Goal: Information Seeking & Learning: Learn about a topic

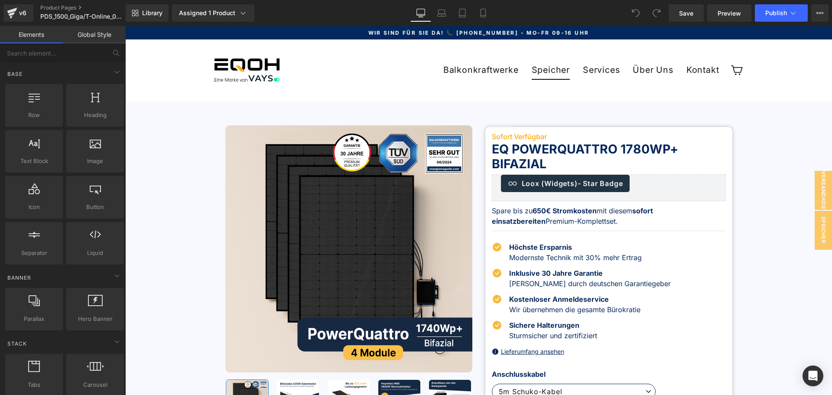
click at [548, 72] on link "Speicher" at bounding box center [550, 70] width 51 height 19
click at [149, 13] on span "Library" at bounding box center [152, 13] width 20 height 8
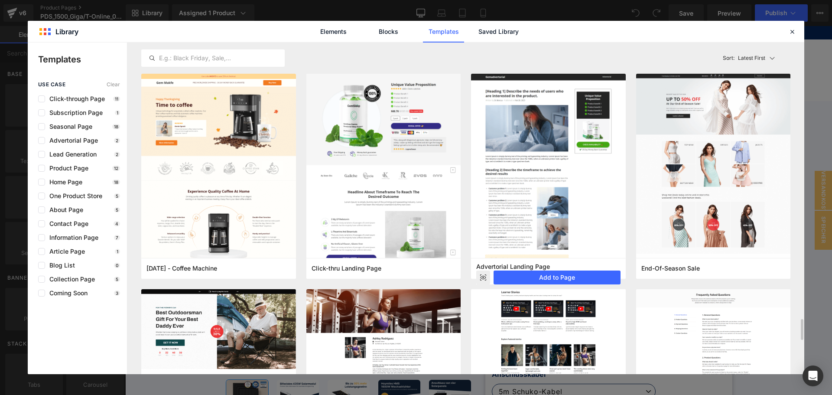
scroll to position [347, 0]
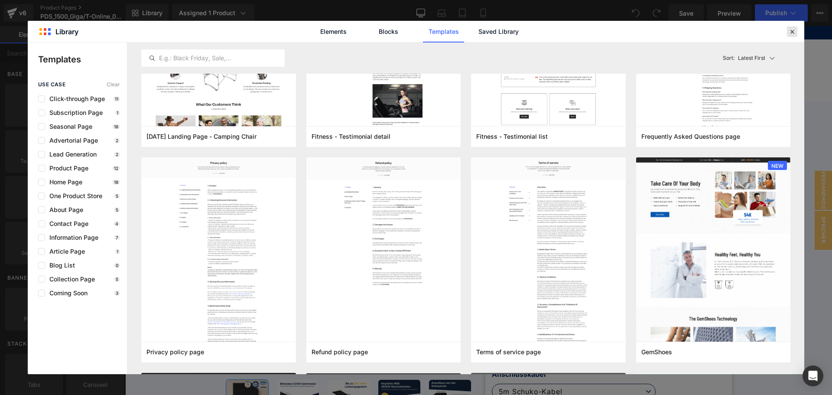
click at [674, 29] on icon at bounding box center [792, 32] width 8 height 8
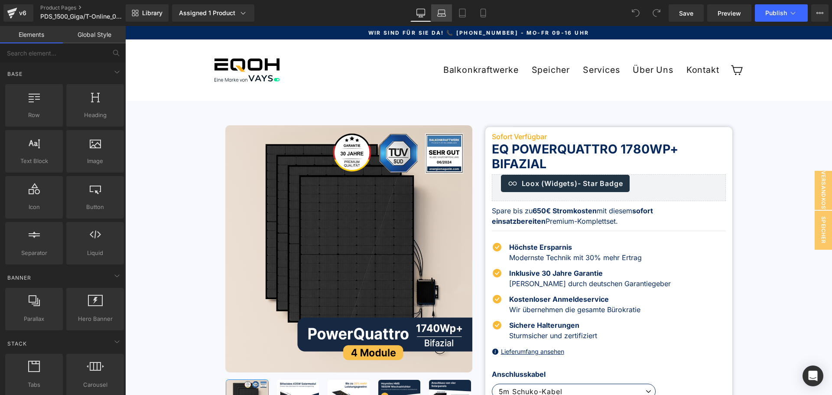
click at [442, 15] on icon at bounding box center [441, 13] width 9 height 9
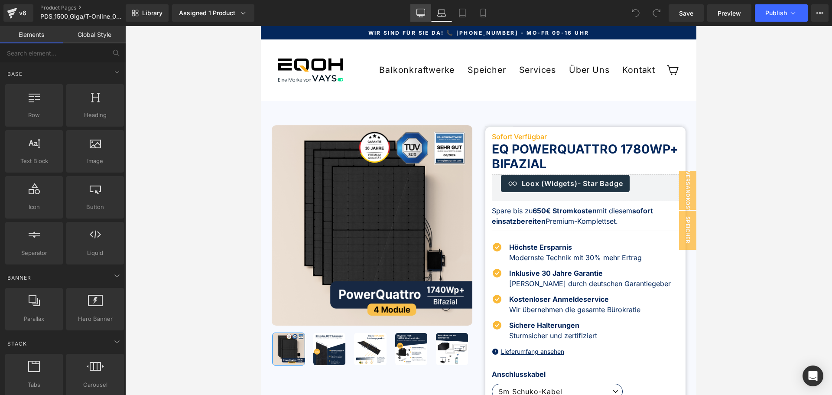
click at [423, 13] on icon at bounding box center [421, 13] width 9 height 9
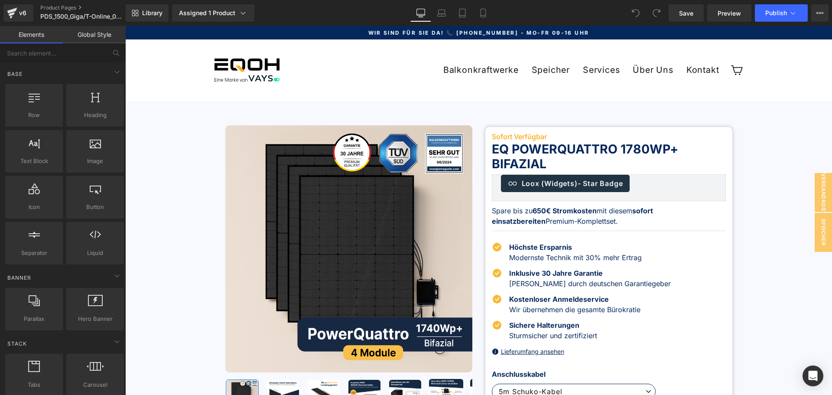
scroll to position [75, 0]
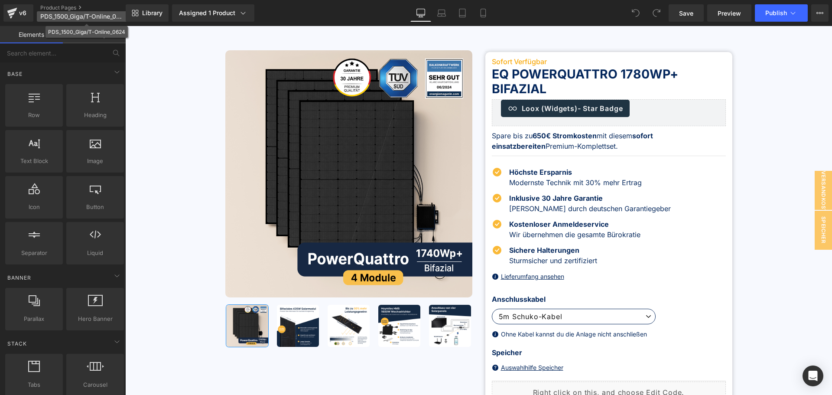
click at [56, 13] on span "PDS_1500_Giga/T-Online_0624" at bounding box center [81, 16] width 83 height 7
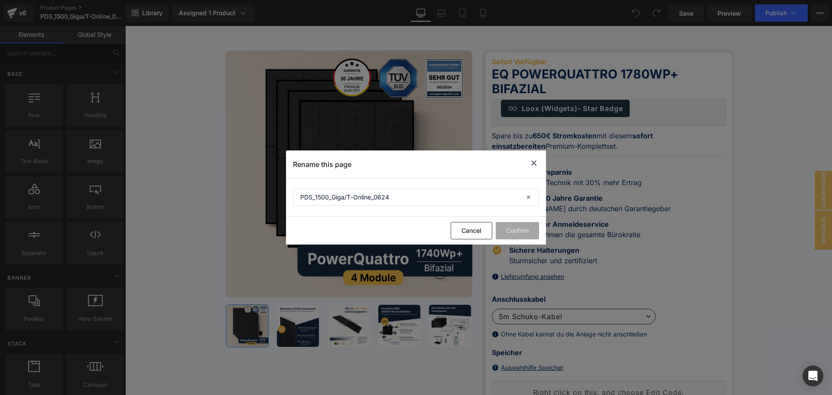
click at [534, 162] on icon at bounding box center [534, 163] width 10 height 11
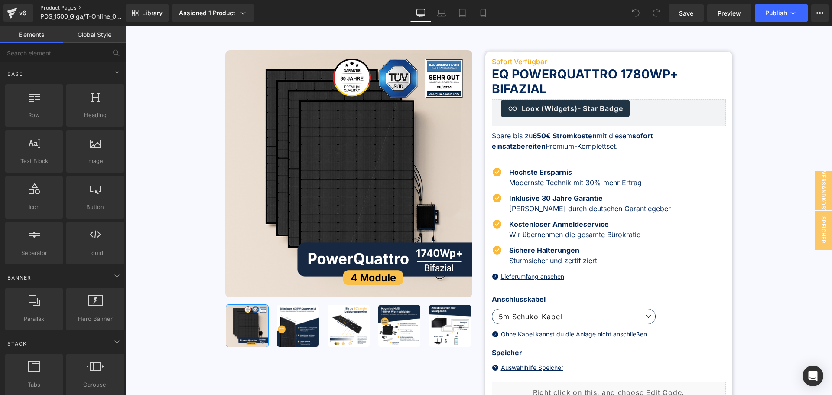
click at [59, 6] on link "Product Pages" at bounding box center [90, 7] width 100 height 7
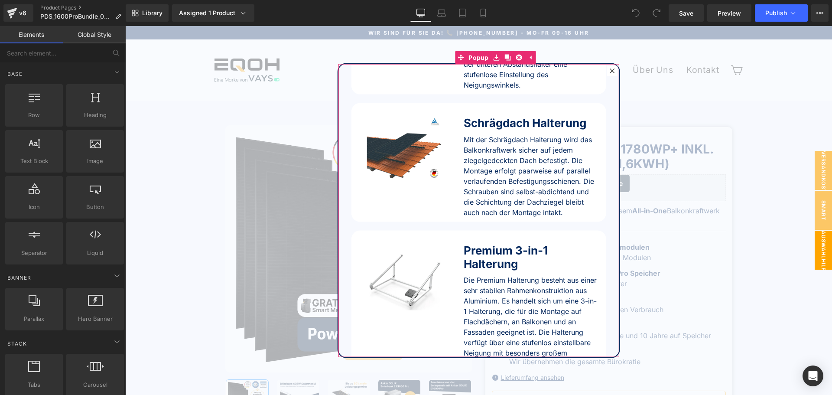
scroll to position [459, 0]
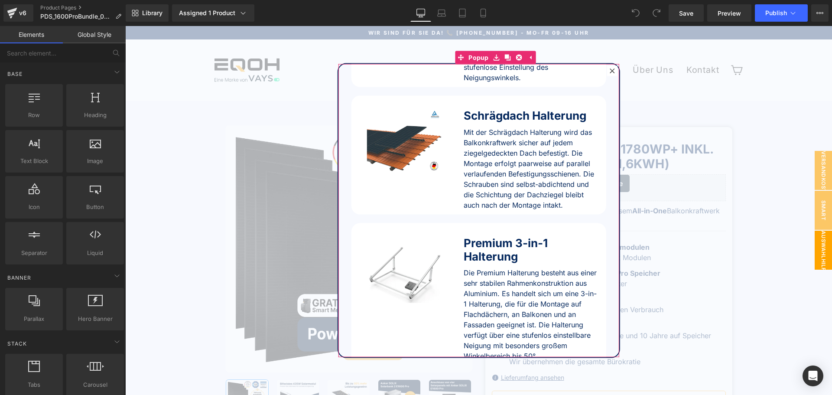
click at [607, 67] on div at bounding box center [612, 70] width 10 height 10
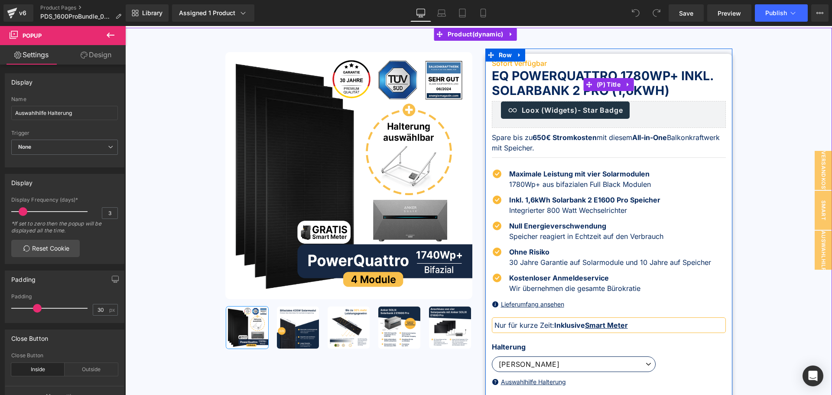
scroll to position [87, 0]
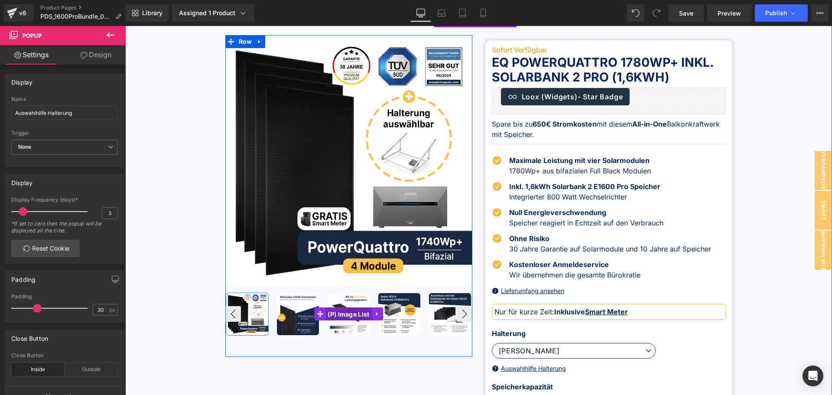
click at [351, 315] on span "(P) Image List" at bounding box center [349, 314] width 46 height 13
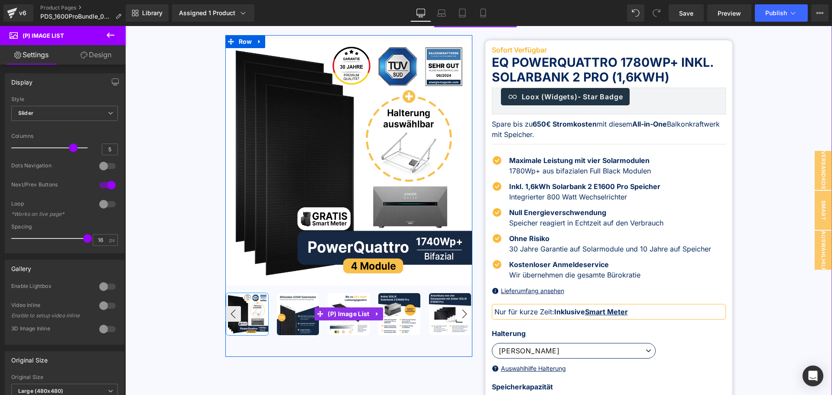
click at [461, 316] on button "›" at bounding box center [465, 314] width 16 height 16
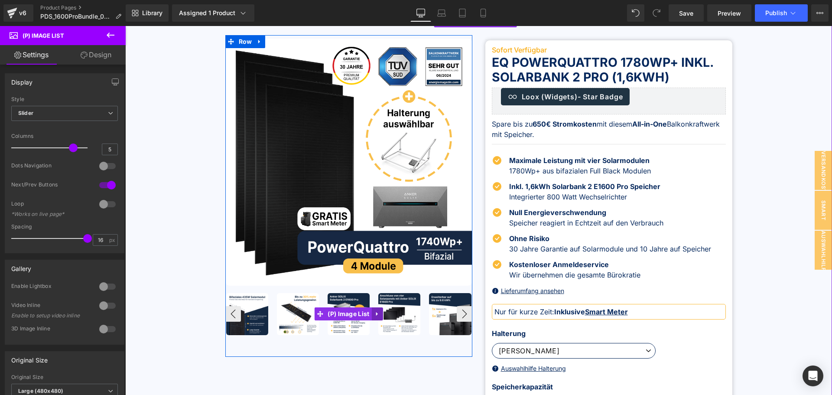
click at [375, 316] on icon at bounding box center [378, 314] width 6 height 7
click at [316, 316] on link "(P) Image List" at bounding box center [325, 313] width 57 height 13
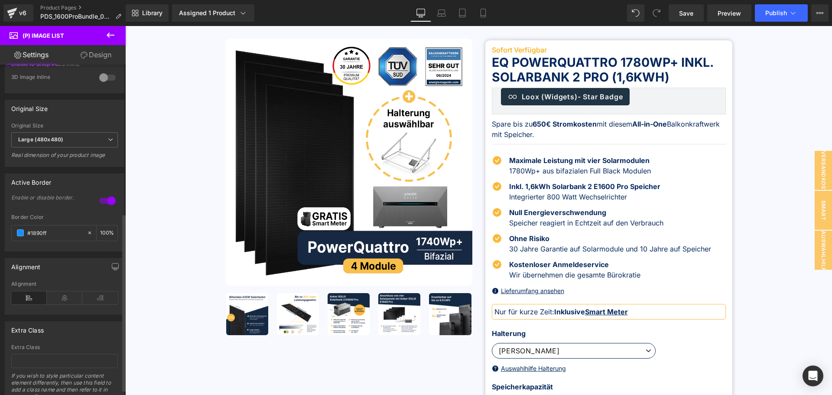
scroll to position [287, 0]
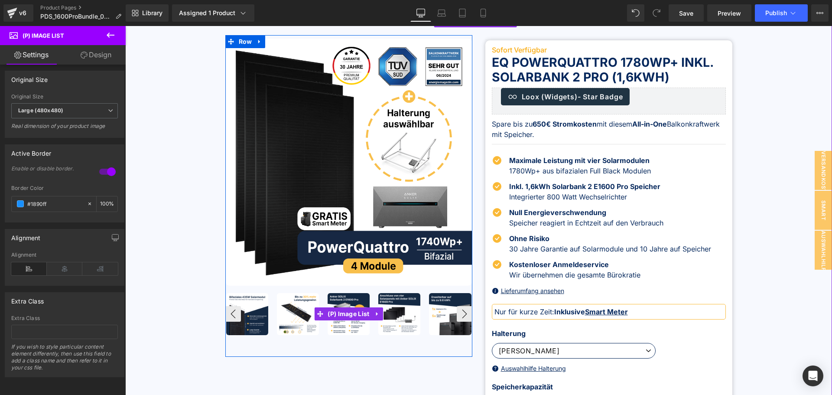
click at [434, 326] on img at bounding box center [450, 314] width 42 height 42
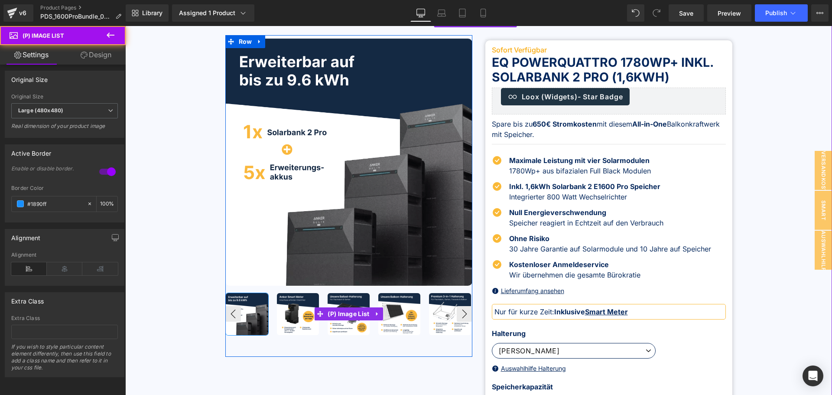
click at [277, 313] on img at bounding box center [298, 314] width 42 height 42
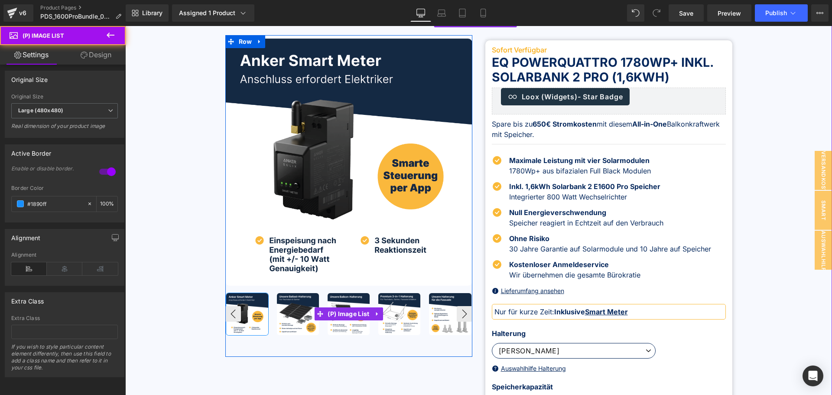
click at [286, 313] on img at bounding box center [298, 314] width 42 height 42
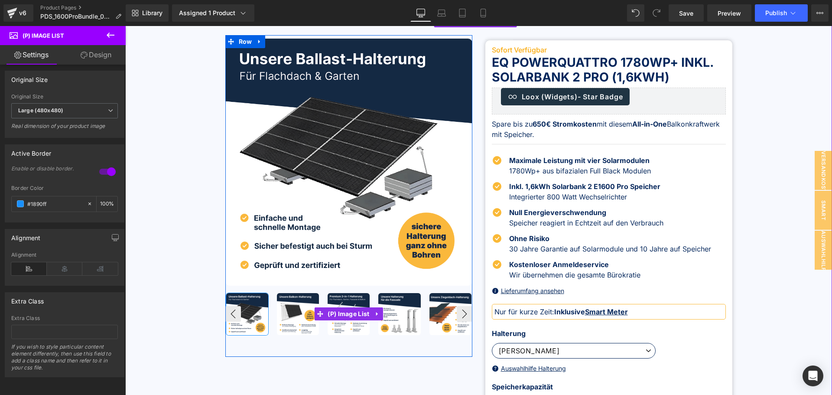
click at [287, 316] on img at bounding box center [298, 314] width 42 height 42
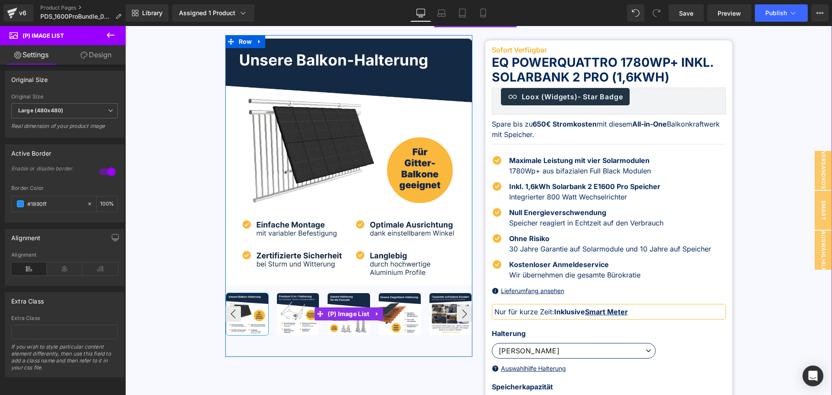
click at [287, 316] on img at bounding box center [298, 314] width 42 height 42
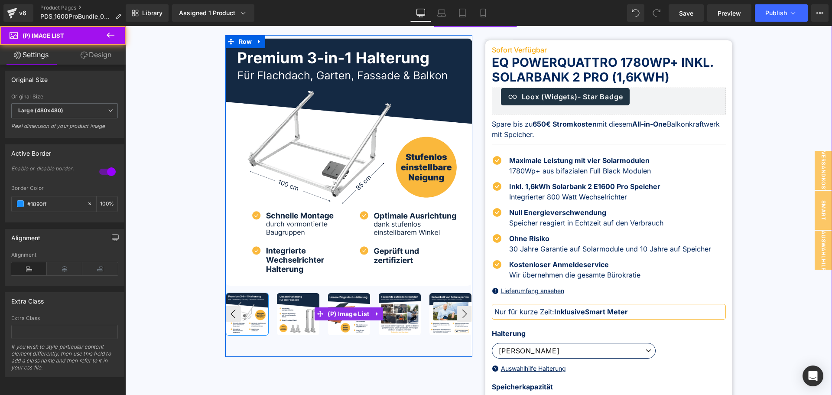
click at [287, 316] on img at bounding box center [298, 314] width 42 height 42
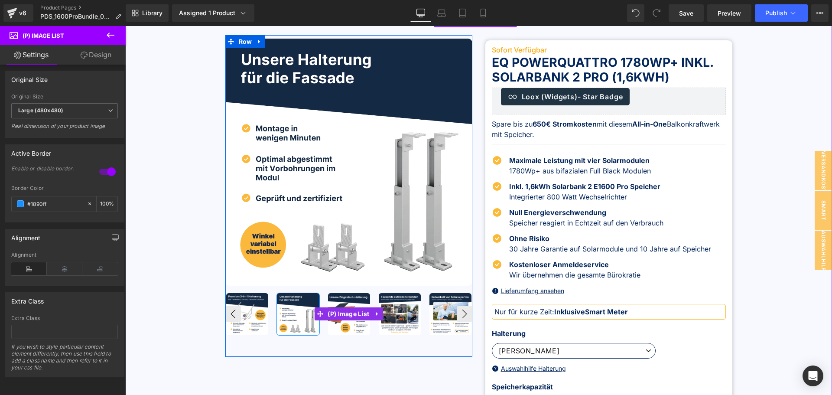
click at [341, 329] on img at bounding box center [349, 314] width 42 height 42
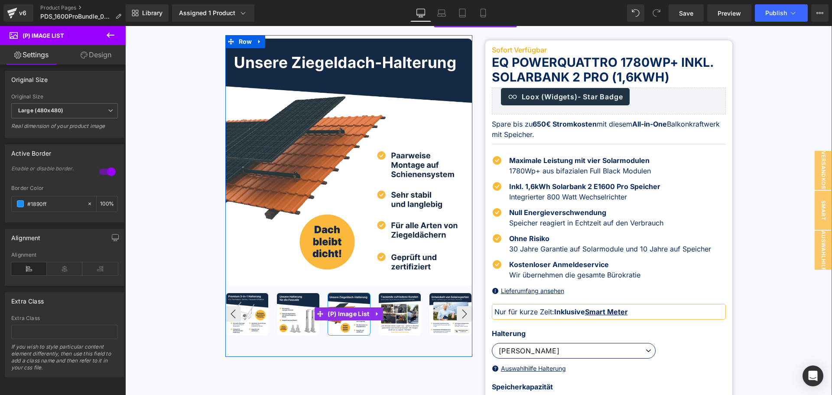
click at [401, 311] on img at bounding box center [400, 314] width 42 height 42
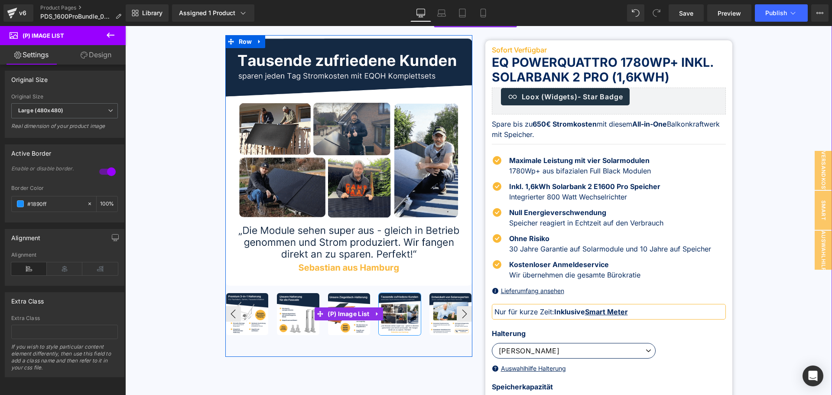
click at [450, 303] on img at bounding box center [451, 314] width 42 height 42
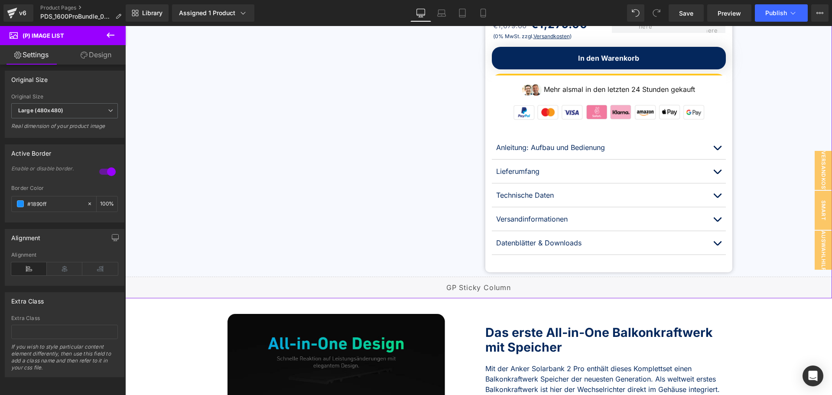
scroll to position [520, 0]
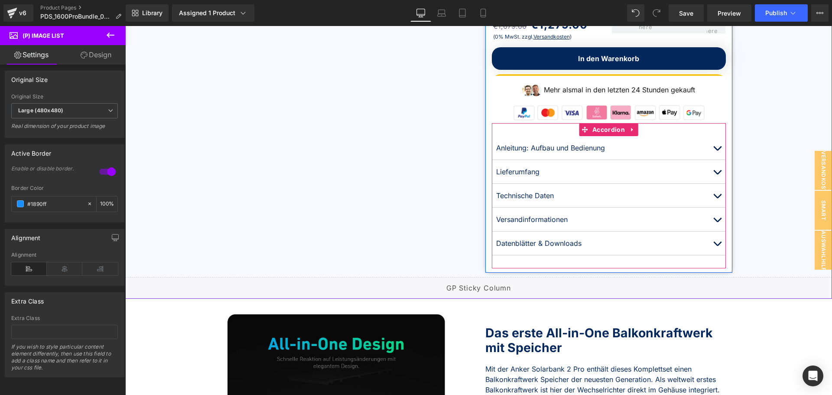
click at [709, 170] on button "button" at bounding box center [717, 171] width 17 height 23
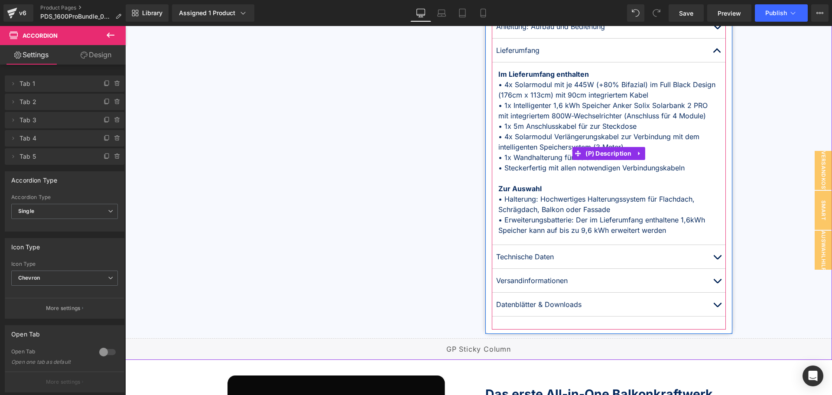
scroll to position [650, 0]
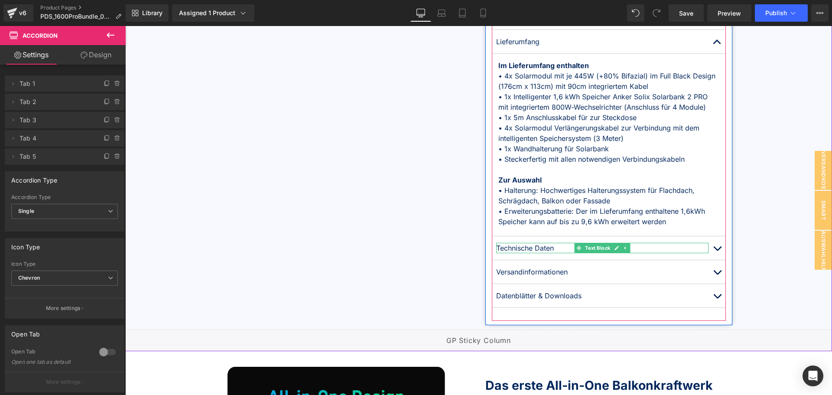
click at [633, 249] on p "Technische Daten" at bounding box center [602, 248] width 212 height 10
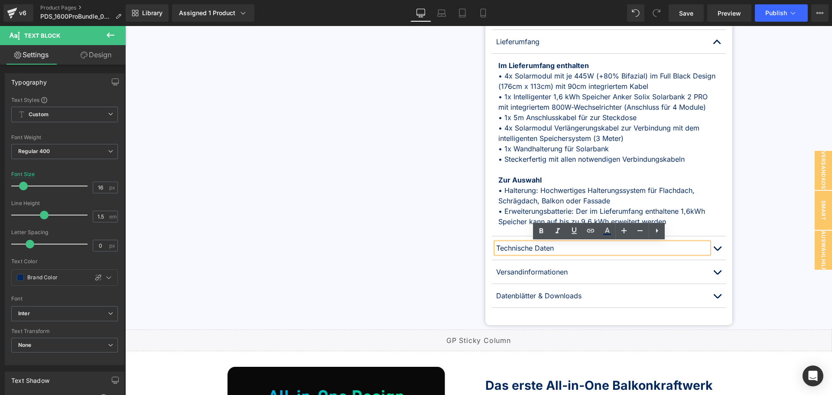
click at [720, 247] on button "button" at bounding box center [717, 247] width 17 height 23
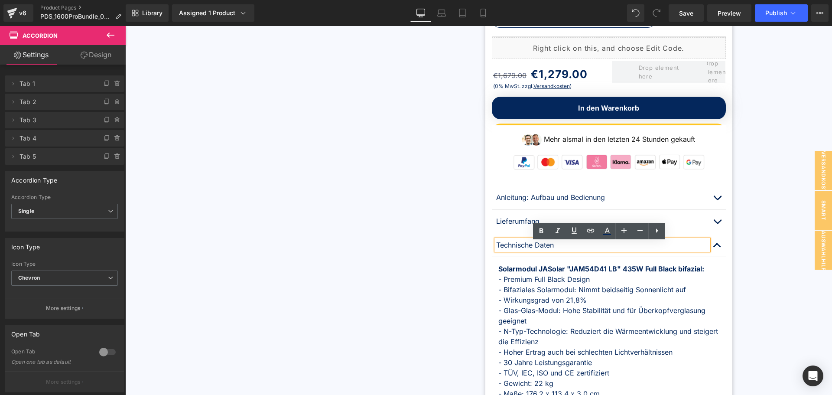
scroll to position [468, 0]
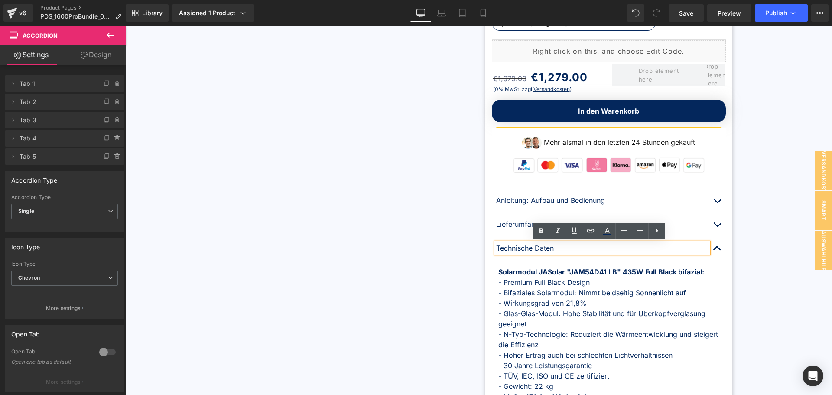
click at [717, 227] on span "button" at bounding box center [717, 227] width 0 height 0
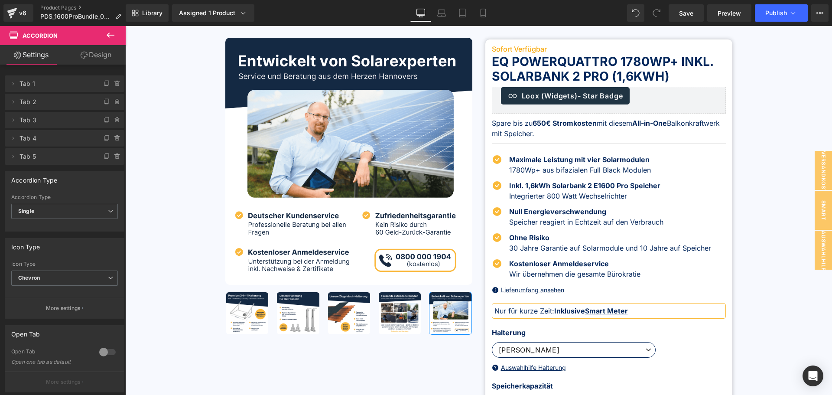
scroll to position [0, 0]
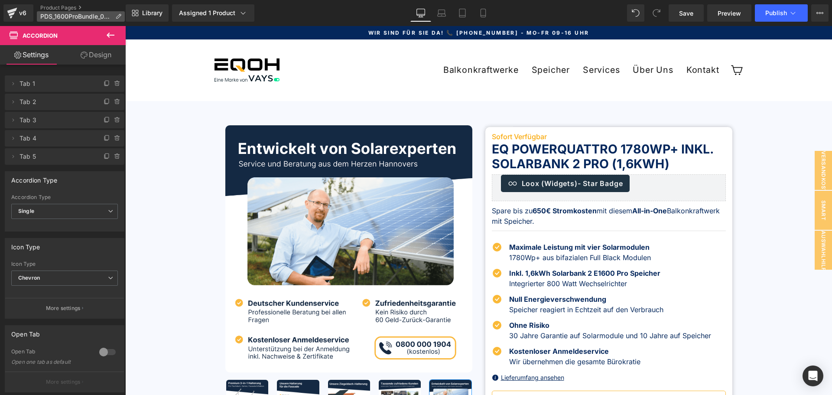
click at [72, 11] on p "PDS_1600ProBundle_0724" at bounding box center [81, 16] width 88 height 10
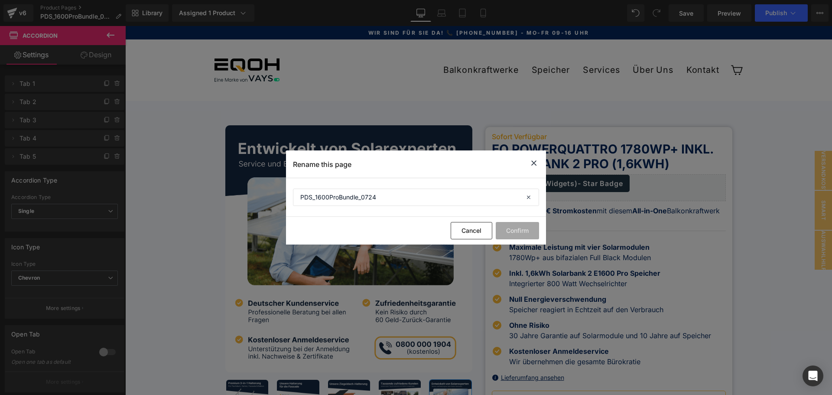
click at [537, 165] on icon at bounding box center [534, 163] width 10 height 11
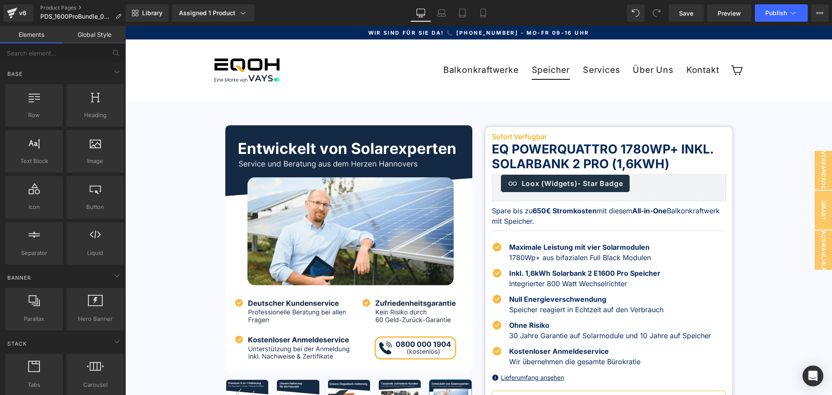
click at [549, 67] on link "Speicher" at bounding box center [550, 70] width 51 height 19
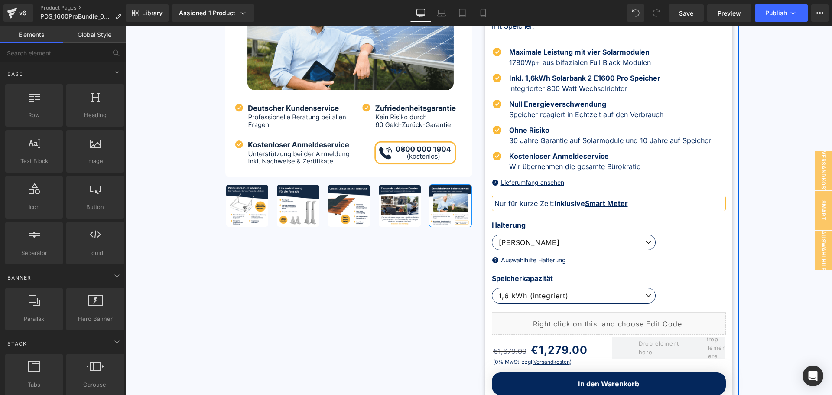
scroll to position [217, 0]
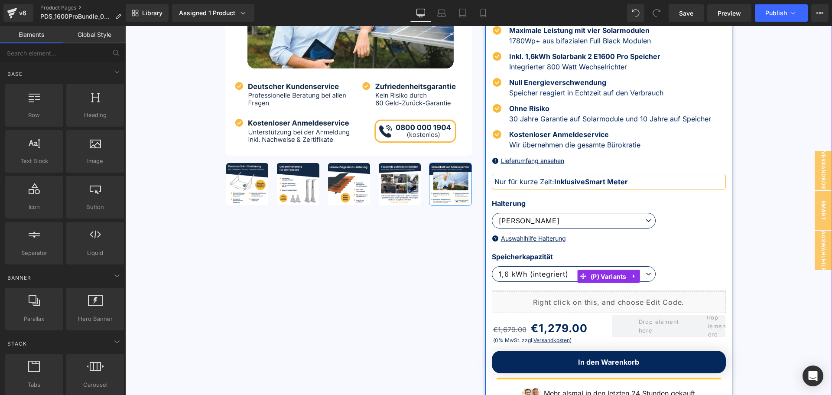
click at [622, 274] on span "(P) Variants" at bounding box center [609, 276] width 40 height 13
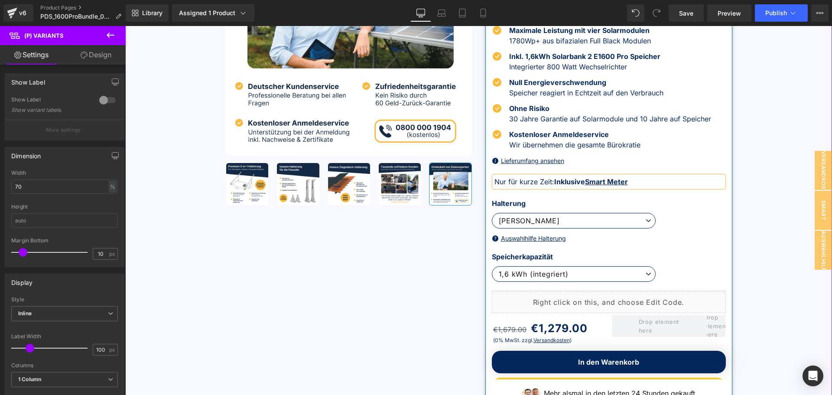
click at [644, 274] on select "1,6 kWh (integriert) 3,2 kWh I 1x Erweiterungsbatterie (+579€) 4,8 kWh I 2x Erw…" at bounding box center [574, 274] width 164 height 16
click at [674, 250] on div "Sofort Verfügbar Heading EQ PowerQuattro 1780Wp+ inkl. Solarbank 2 Pro (1,6kWh)…" at bounding box center [608, 335] width 247 height 840
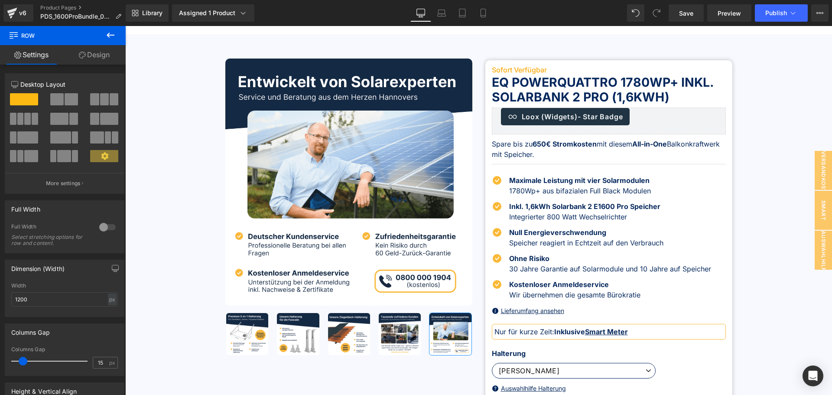
scroll to position [0, 0]
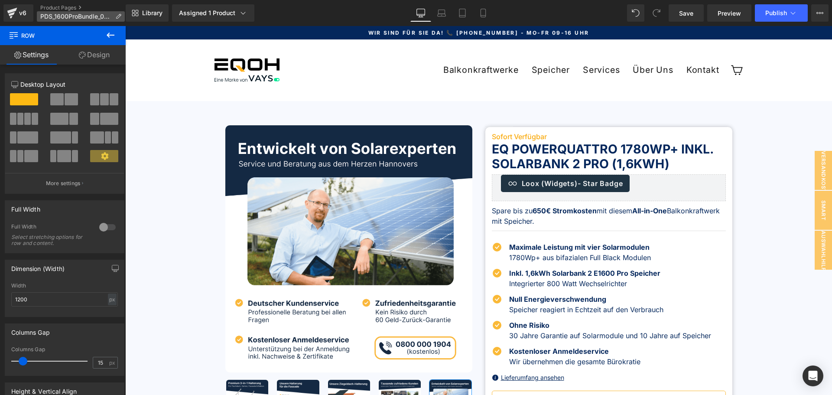
click at [83, 13] on p "PDS_1600ProBundle_0724" at bounding box center [81, 16] width 88 height 10
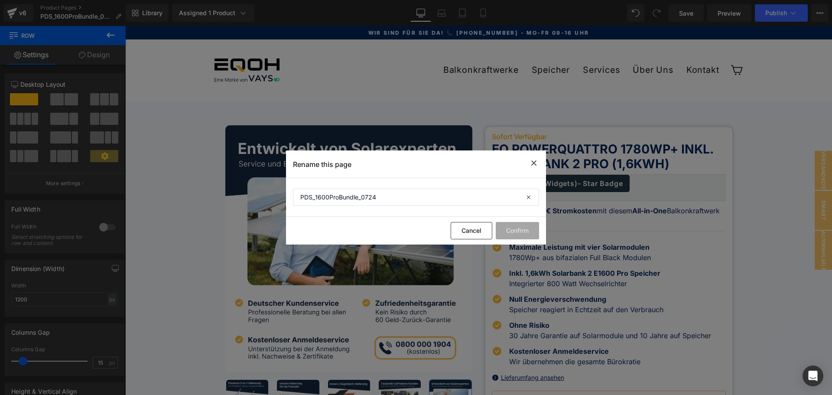
click at [532, 164] on icon at bounding box center [534, 163] width 10 height 11
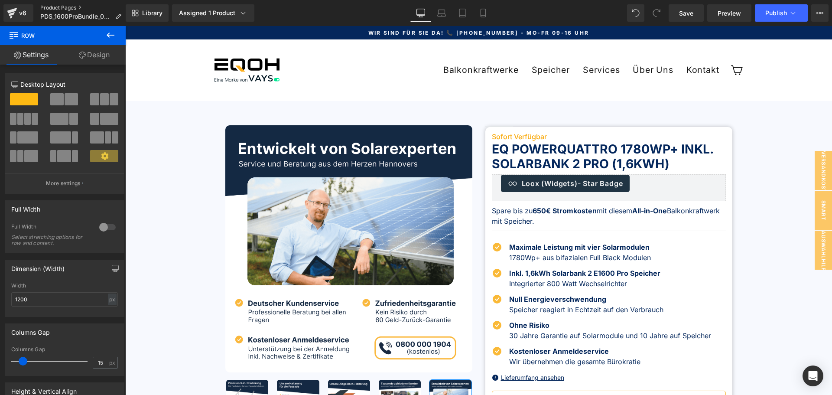
click at [77, 7] on link "Product Pages" at bounding box center [84, 7] width 88 height 7
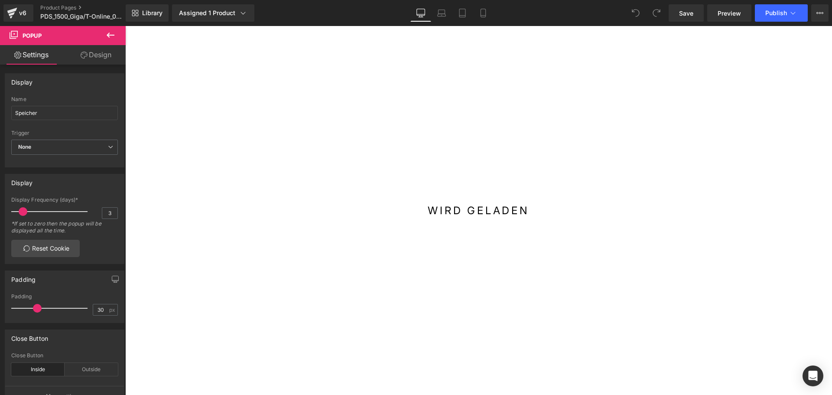
scroll to position [87, 0]
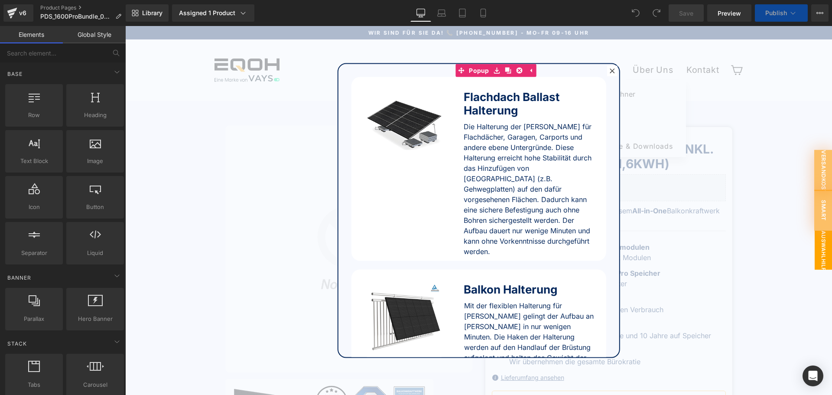
click at [604, 70] on div at bounding box center [478, 210] width 707 height 369
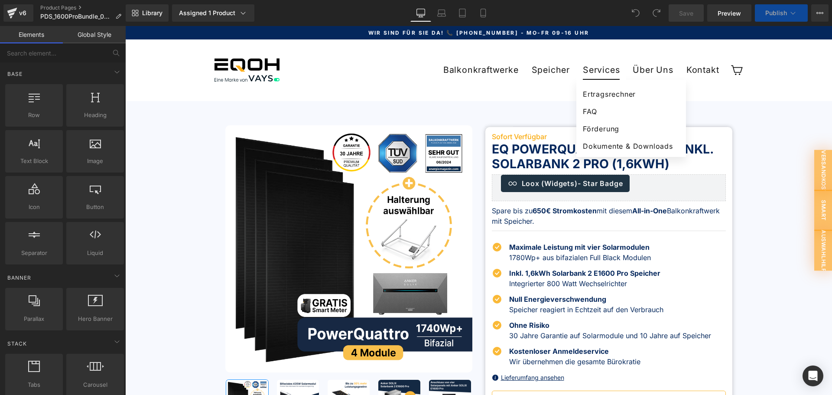
click at [606, 71] on link "Services" at bounding box center [602, 70] width 50 height 19
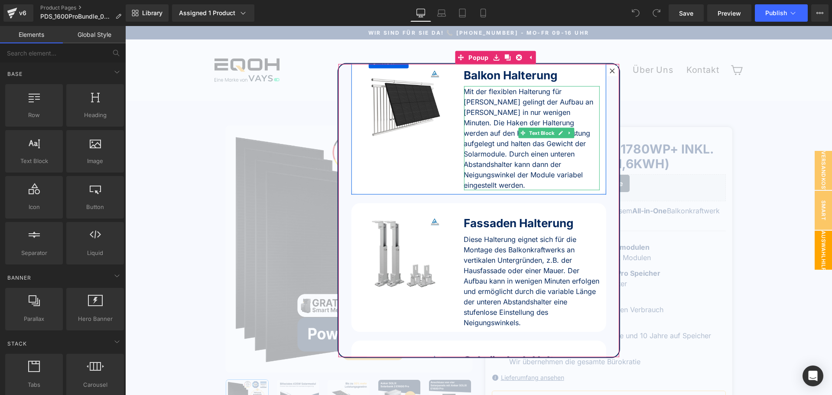
scroll to position [199, 0]
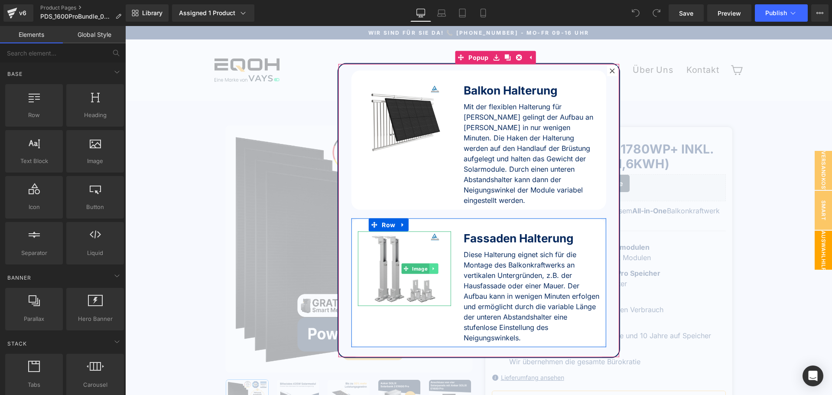
click at [429, 264] on link at bounding box center [433, 269] width 9 height 10
click at [445, 266] on icon at bounding box center [447, 268] width 5 height 5
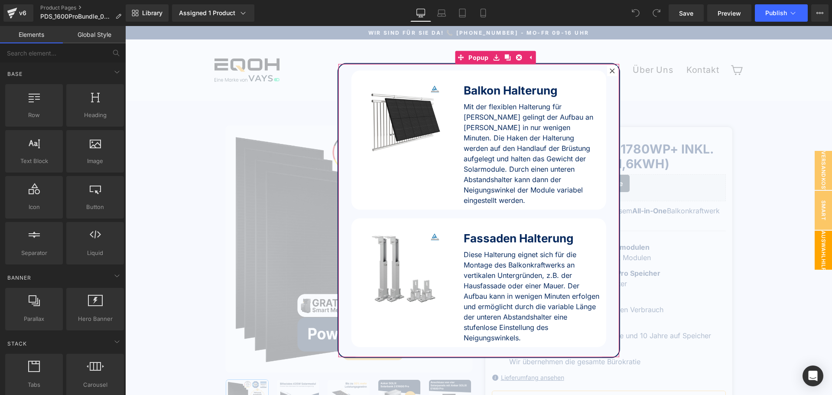
click at [610, 70] on icon at bounding box center [612, 70] width 5 height 5
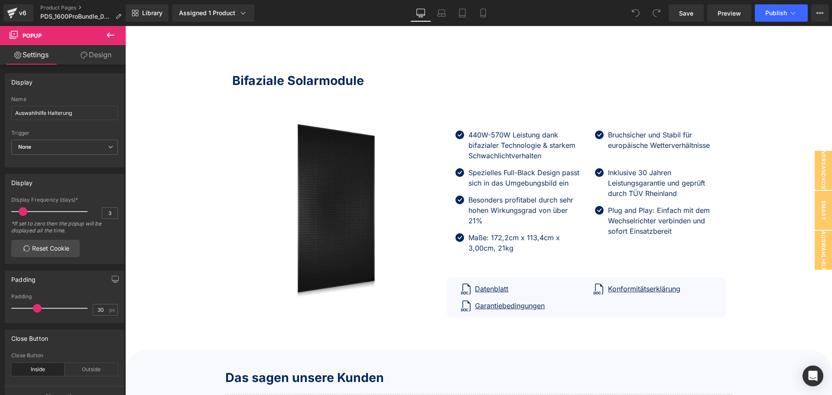
scroll to position [1994, 0]
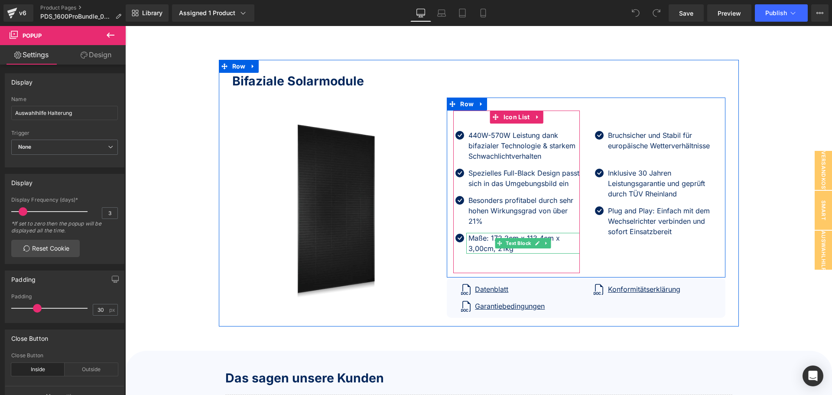
click at [489, 247] on p "Maße: 172,2cm x 113,4cm x 3,00cm, 21kg" at bounding box center [524, 243] width 111 height 21
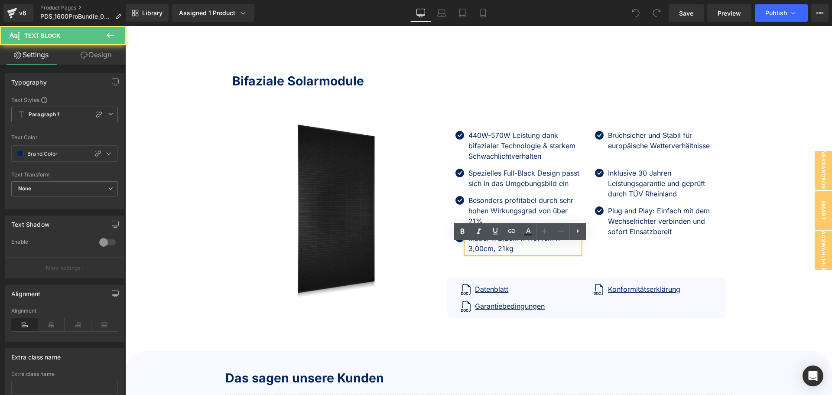
click at [499, 250] on p "Maße: 172,2cm x 113,4cm x 3,00cm, 21kg" at bounding box center [524, 243] width 111 height 21
drag, startPoint x: 504, startPoint y: 247, endPoint x: 495, endPoint y: 248, distance: 8.7
click at [495, 248] on p "Maße: 172,2cm x 113,4cm x 3,00cm, 21kg" at bounding box center [524, 243] width 111 height 21
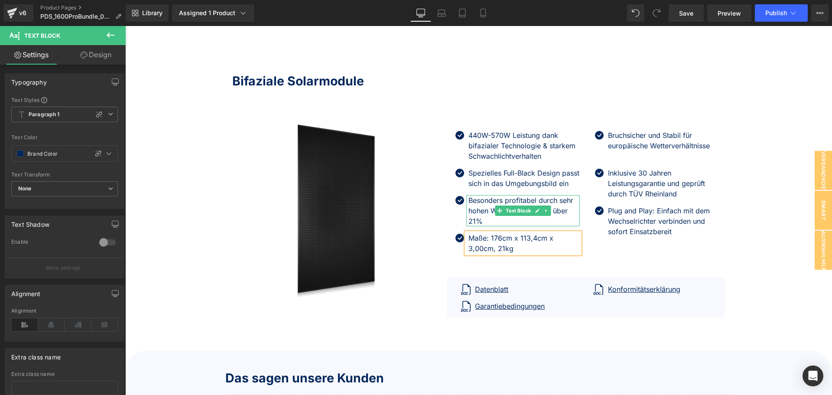
click at [565, 220] on p "Besonders profitabel durch sehr hohen Wirkungsgrad von über 21%" at bounding box center [524, 210] width 111 height 31
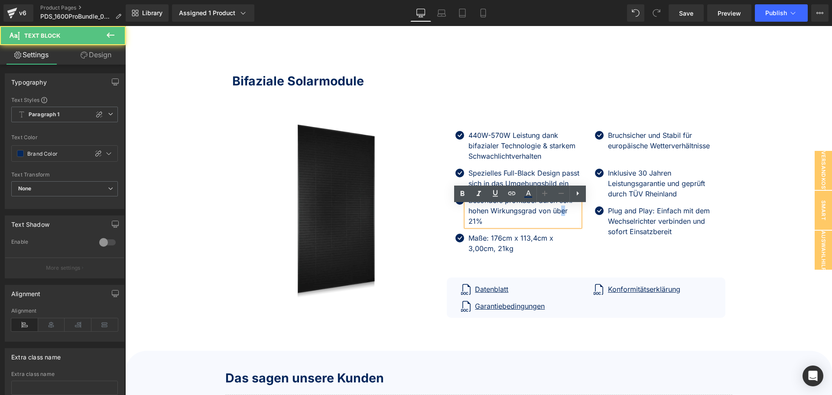
drag, startPoint x: 564, startPoint y: 223, endPoint x: 559, endPoint y: 223, distance: 4.8
click at [559, 223] on p "Besonders profitabel durch sehr hohen Wirkungsgrad von über 21%" at bounding box center [524, 210] width 111 height 31
click at [564, 223] on p "Besonders profitabel durch sehr hohen Wirkungsgrad von über 21%" at bounding box center [524, 210] width 111 height 31
drag, startPoint x: 565, startPoint y: 222, endPoint x: 551, endPoint y: 225, distance: 14.2
click at [551, 225] on p "Besonders profitabel durch sehr hohen Wirkungsgrad von über 21%" at bounding box center [524, 210] width 111 height 31
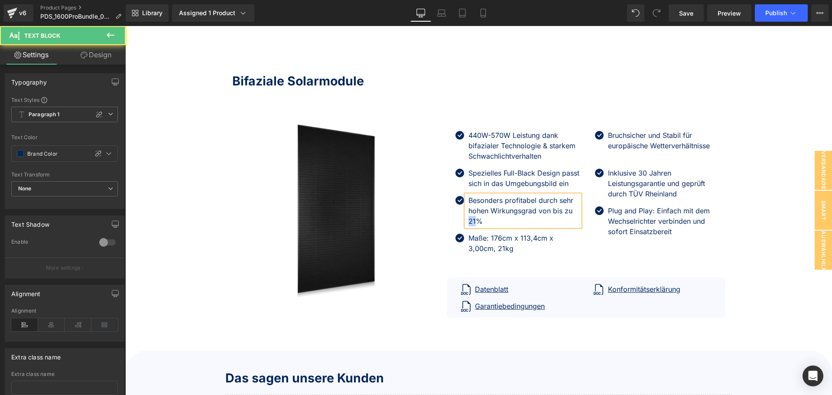
drag, startPoint x: 473, startPoint y: 233, endPoint x: 467, endPoint y: 232, distance: 6.1
click at [469, 226] on p "Besonders profitabel durch sehr hohen Wirkungsgrad von bis zu 21%" at bounding box center [524, 210] width 111 height 31
click at [474, 137] on p "440W-570W Leistung dank bifazialer Technologie & starkem Schwachlichtverhalten" at bounding box center [524, 145] width 111 height 31
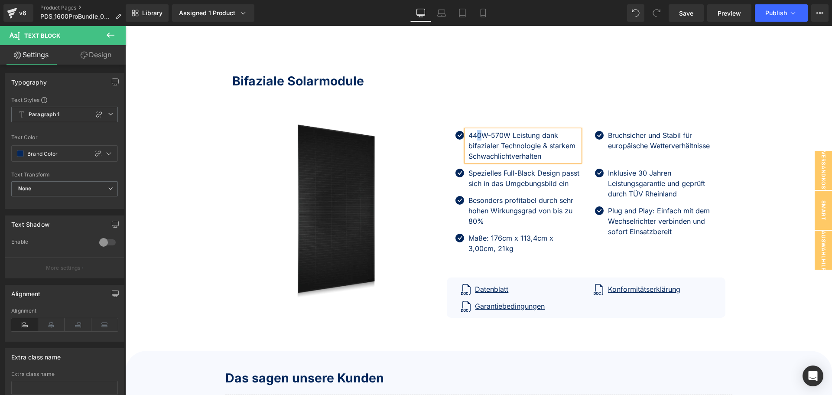
click at [479, 134] on p "440W-570W Leistung dank bifazialer Technologie & starkem Schwachlichtverhalten" at bounding box center [524, 145] width 111 height 31
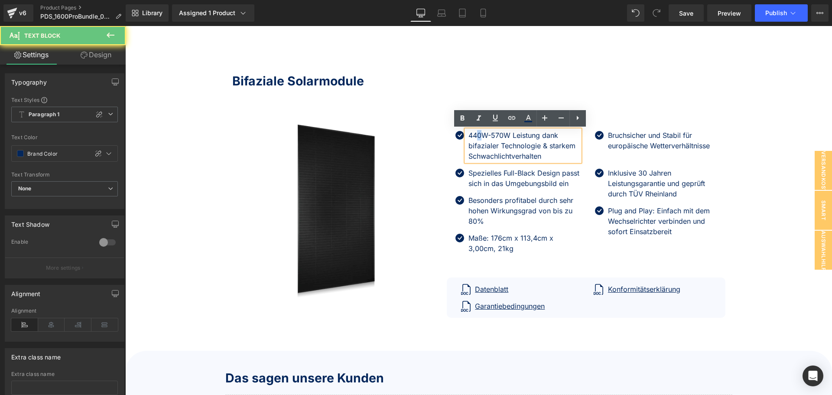
click at [478, 136] on p "440W-570W Leistung dank bifazialer Technologie & starkem Schwachlichtverhalten" at bounding box center [524, 145] width 111 height 31
click at [475, 136] on p "440W-570W Leistung dank bifazialer Technologie & starkem Schwachlichtverhalten" at bounding box center [524, 145] width 111 height 31
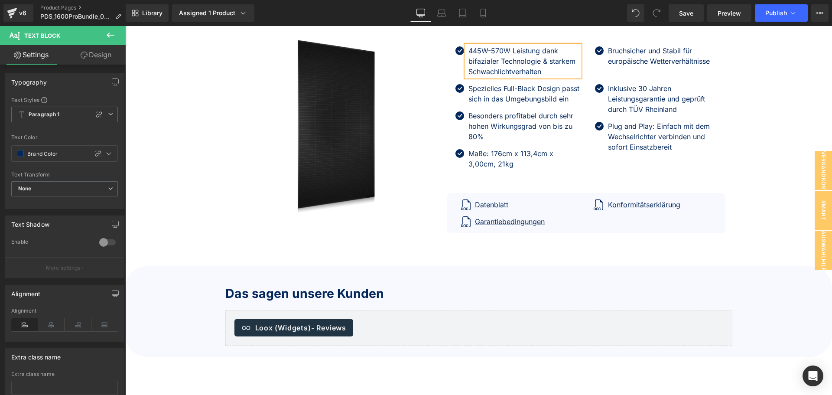
scroll to position [2081, 0]
